Goal: Find specific page/section

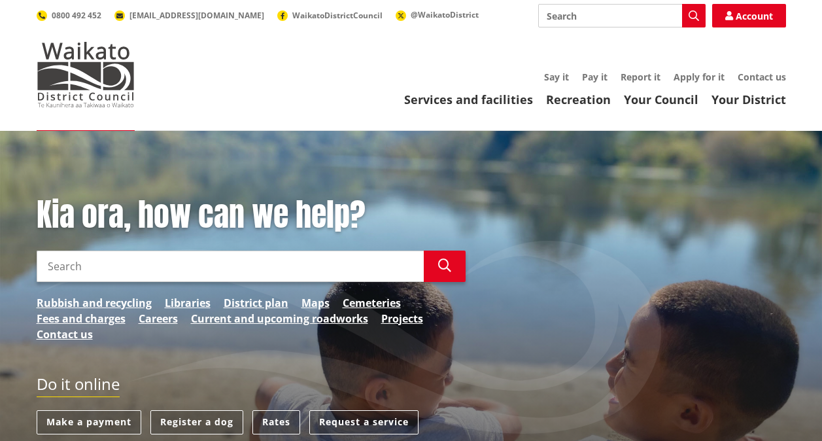
click at [302, 298] on link "Maps" at bounding box center [315, 303] width 28 height 16
click at [255, 305] on link "District plan" at bounding box center [256, 303] width 65 height 16
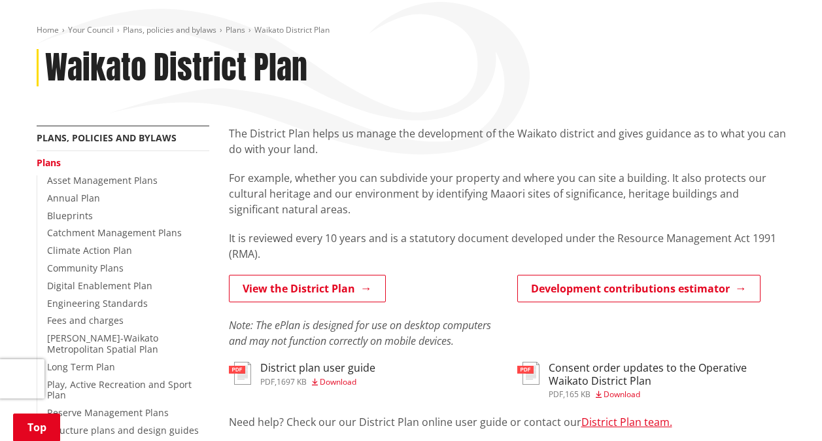
scroll to position [139, 0]
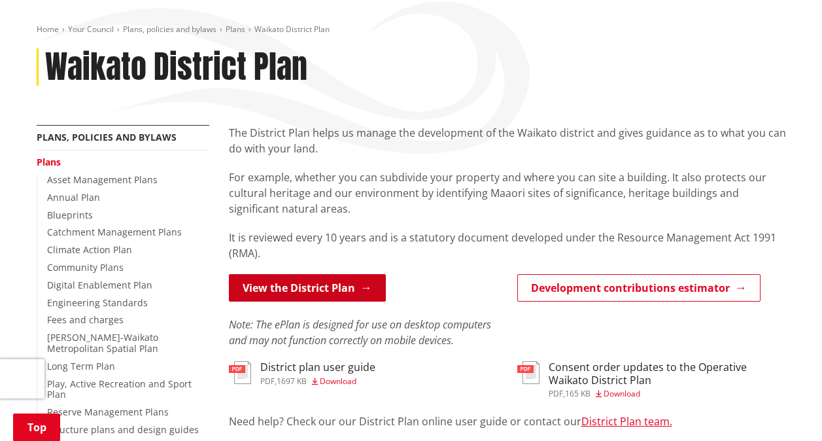
click at [294, 281] on link "View the District Plan" at bounding box center [307, 287] width 157 height 27
